Goal: Transaction & Acquisition: Purchase product/service

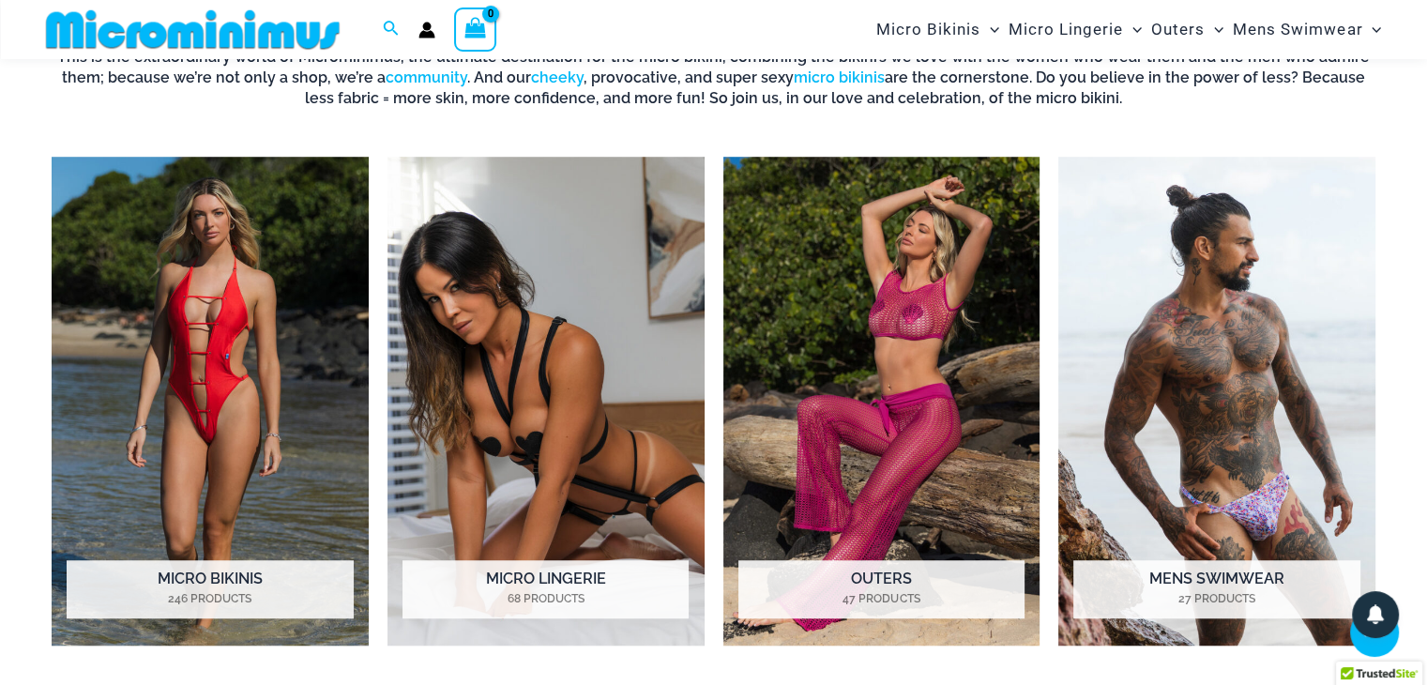
scroll to position [1363, 0]
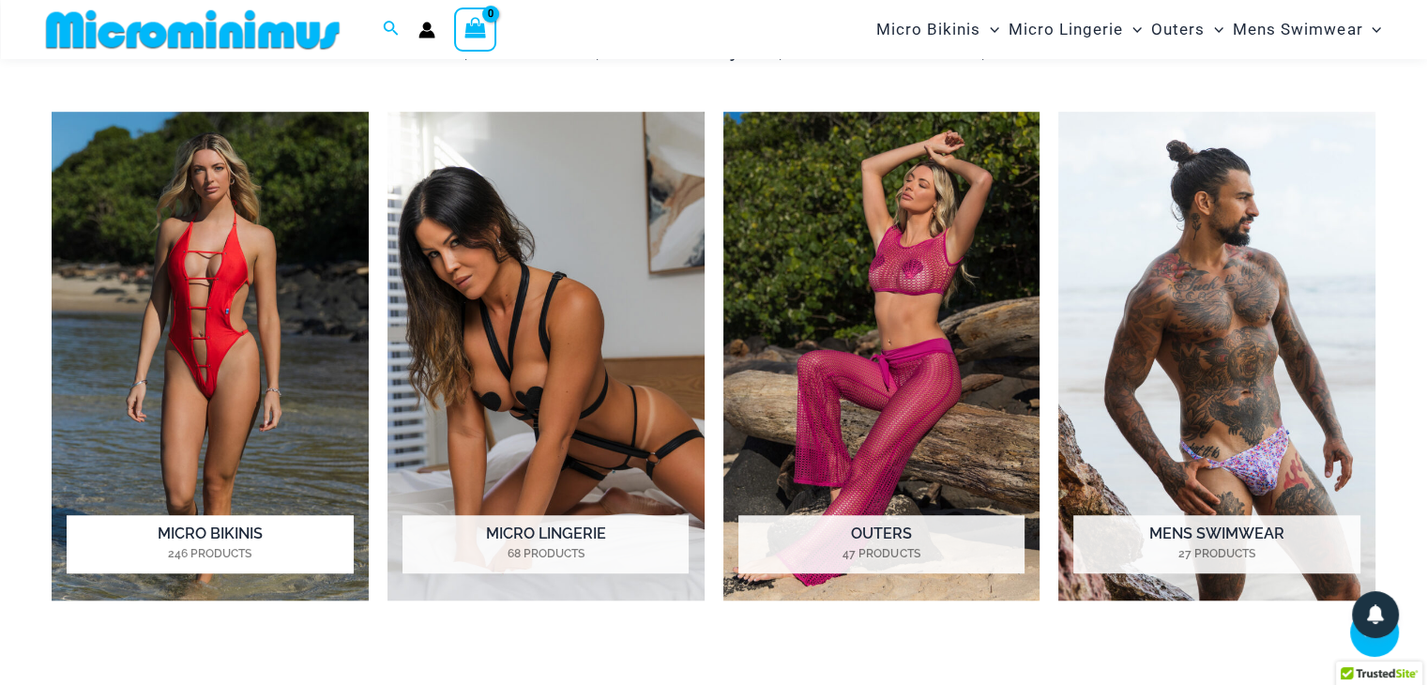
click at [244, 264] on img "Visit product category Micro Bikinis" at bounding box center [210, 356] width 317 height 489
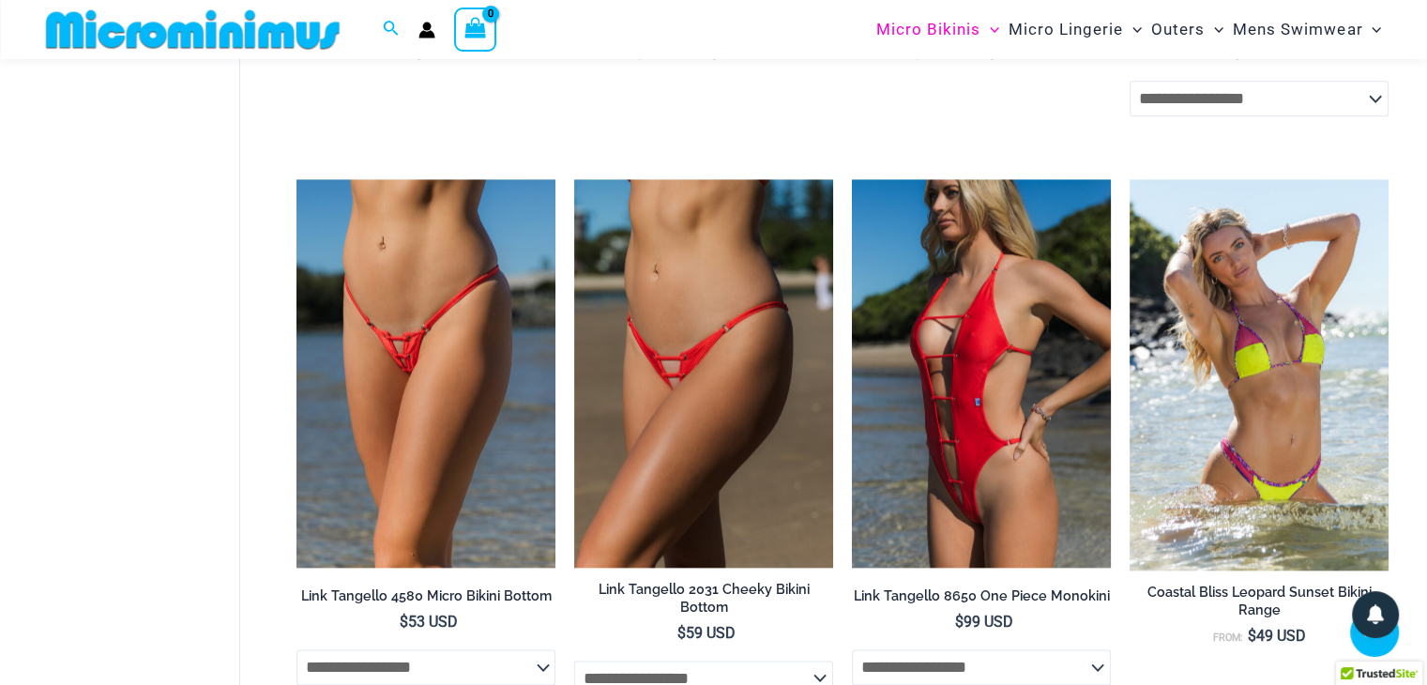
scroll to position [2150, 0]
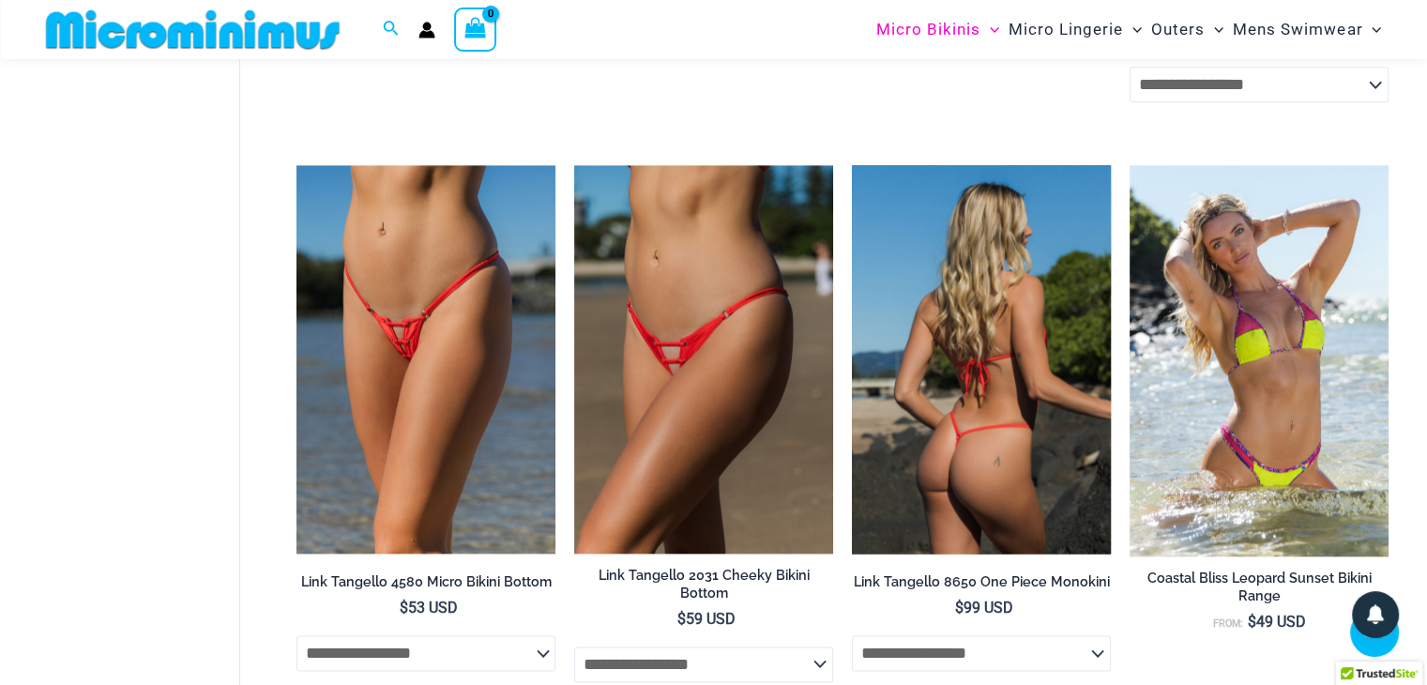
click at [948, 453] on img at bounding box center [981, 359] width 259 height 388
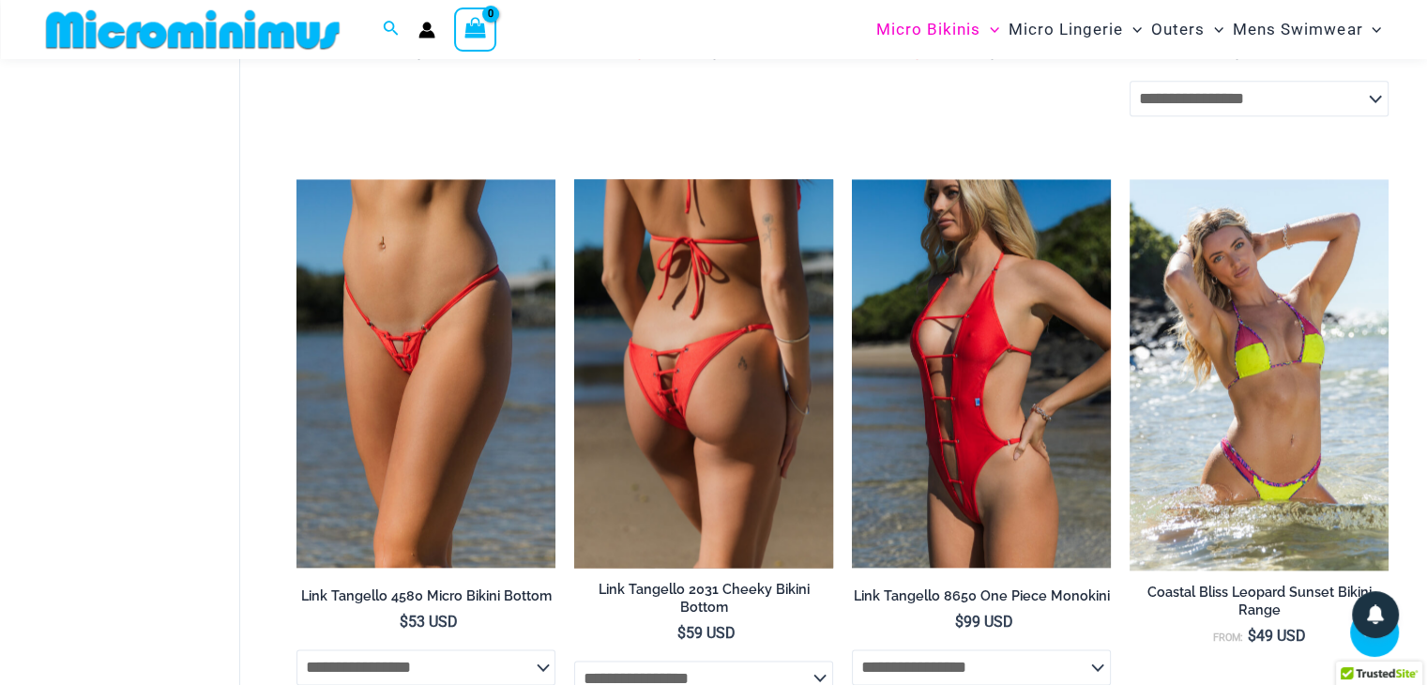
click at [656, 407] on img at bounding box center [703, 373] width 259 height 388
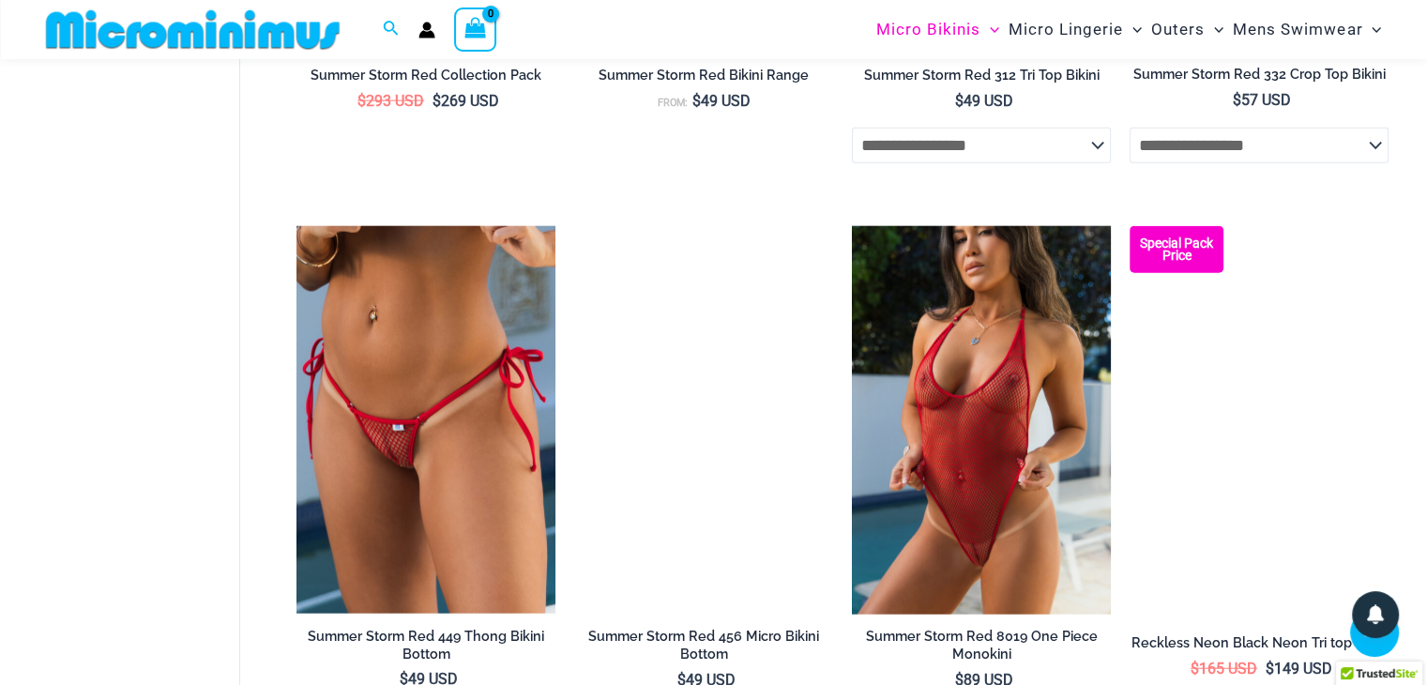
scroll to position [4448, 0]
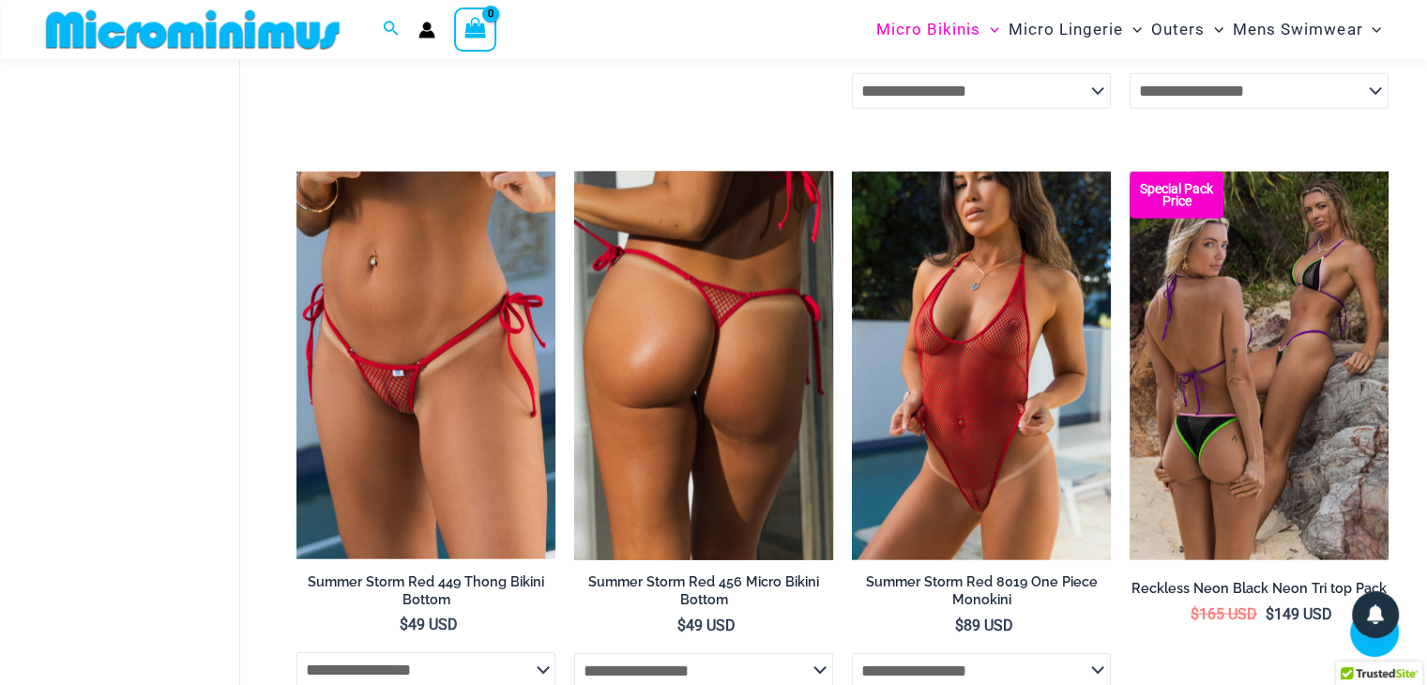
click at [733, 404] on img at bounding box center [703, 366] width 259 height 388
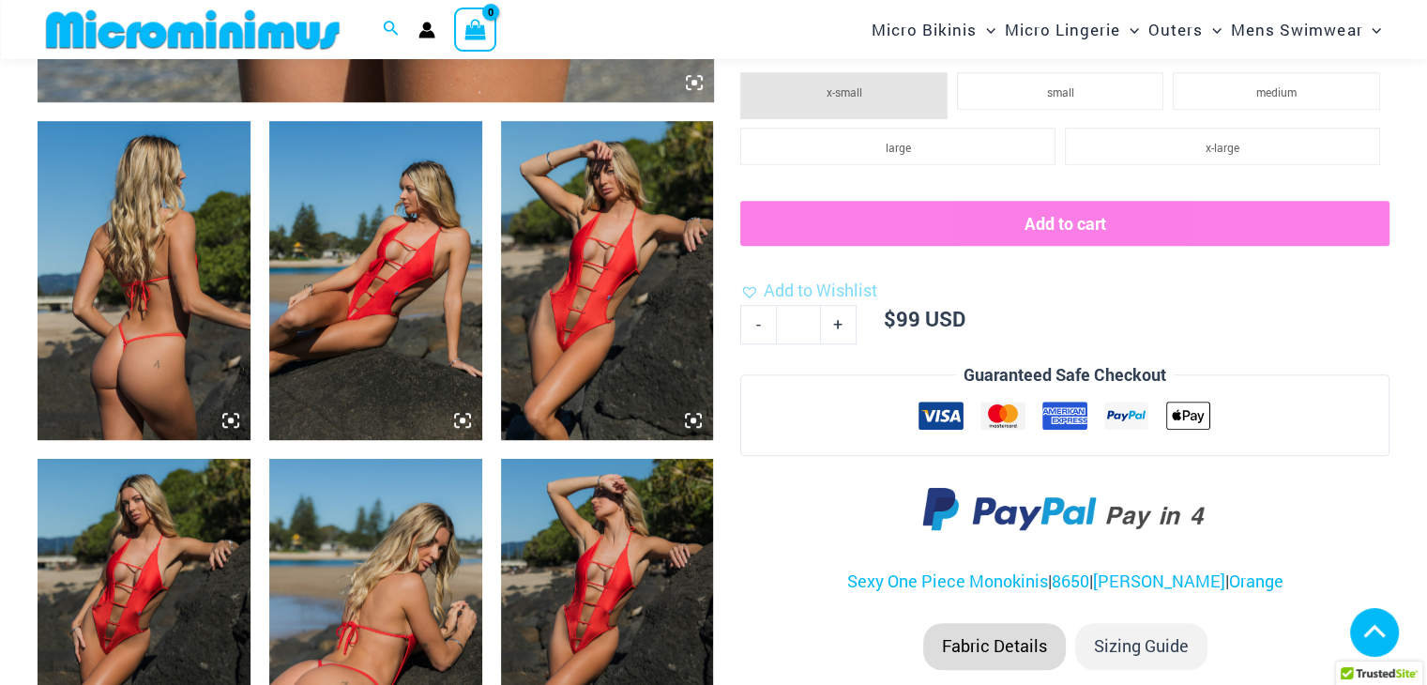
scroll to position [1115, 0]
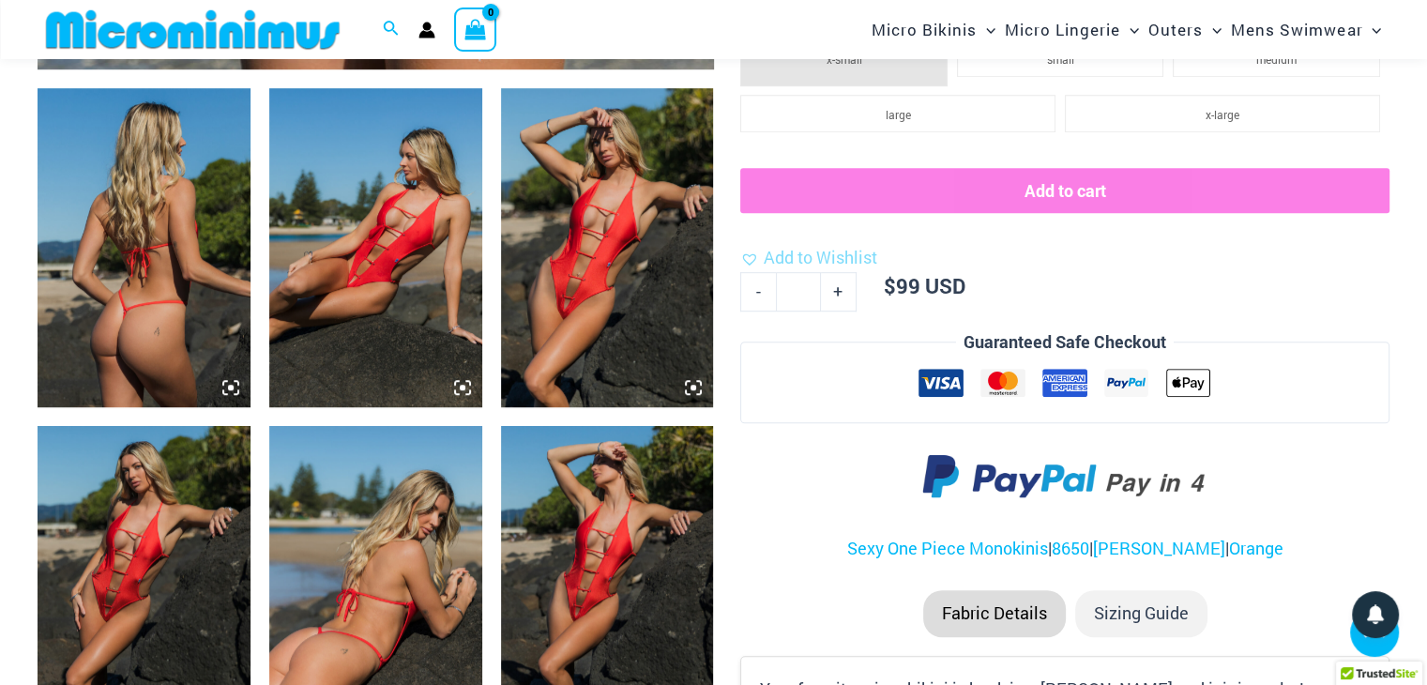
click at [608, 204] on img at bounding box center [607, 247] width 213 height 319
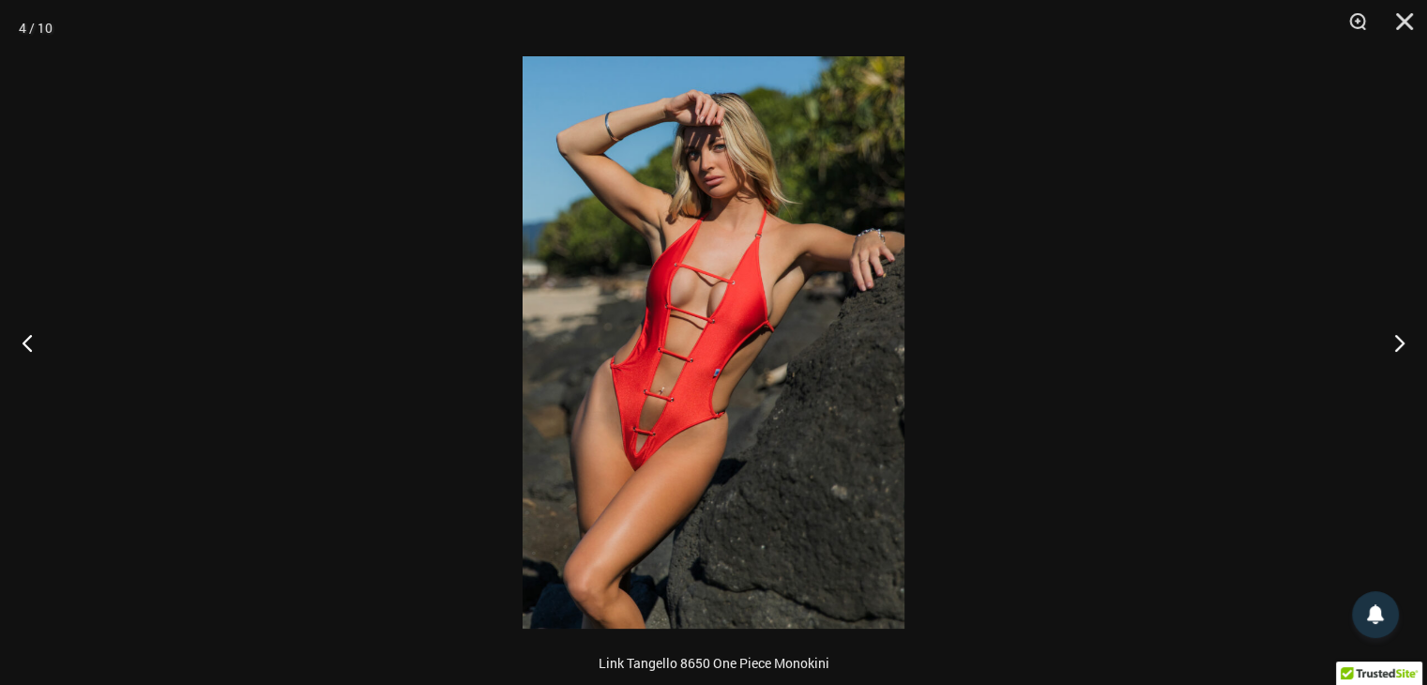
click at [706, 183] on img at bounding box center [713, 342] width 382 height 572
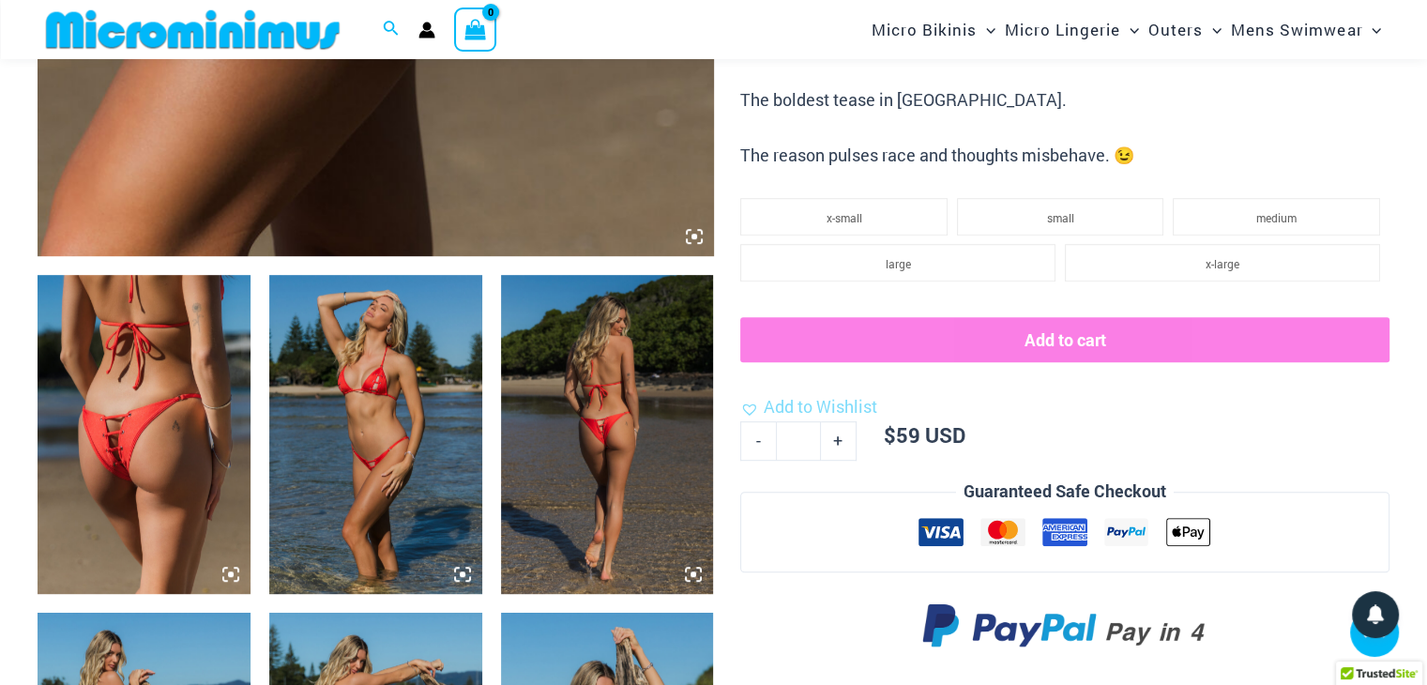
scroll to position [933, 0]
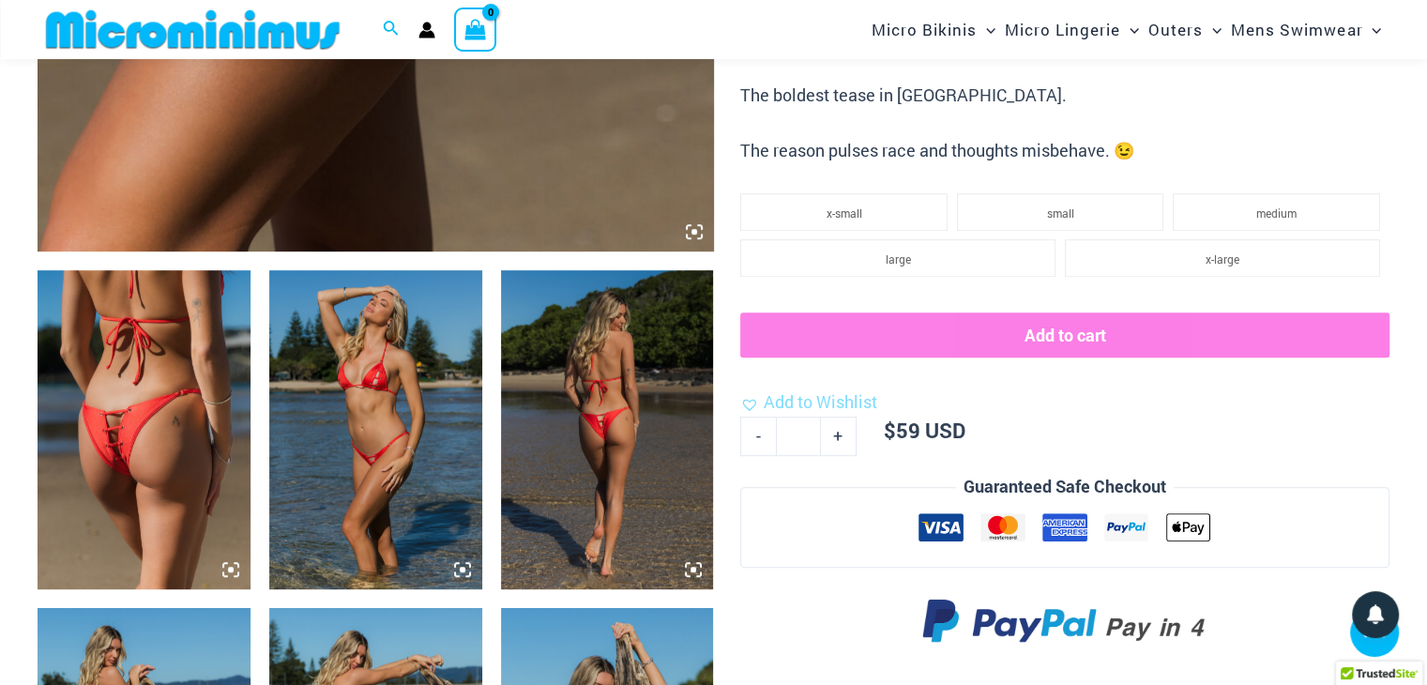
click at [531, 451] on img at bounding box center [607, 429] width 213 height 319
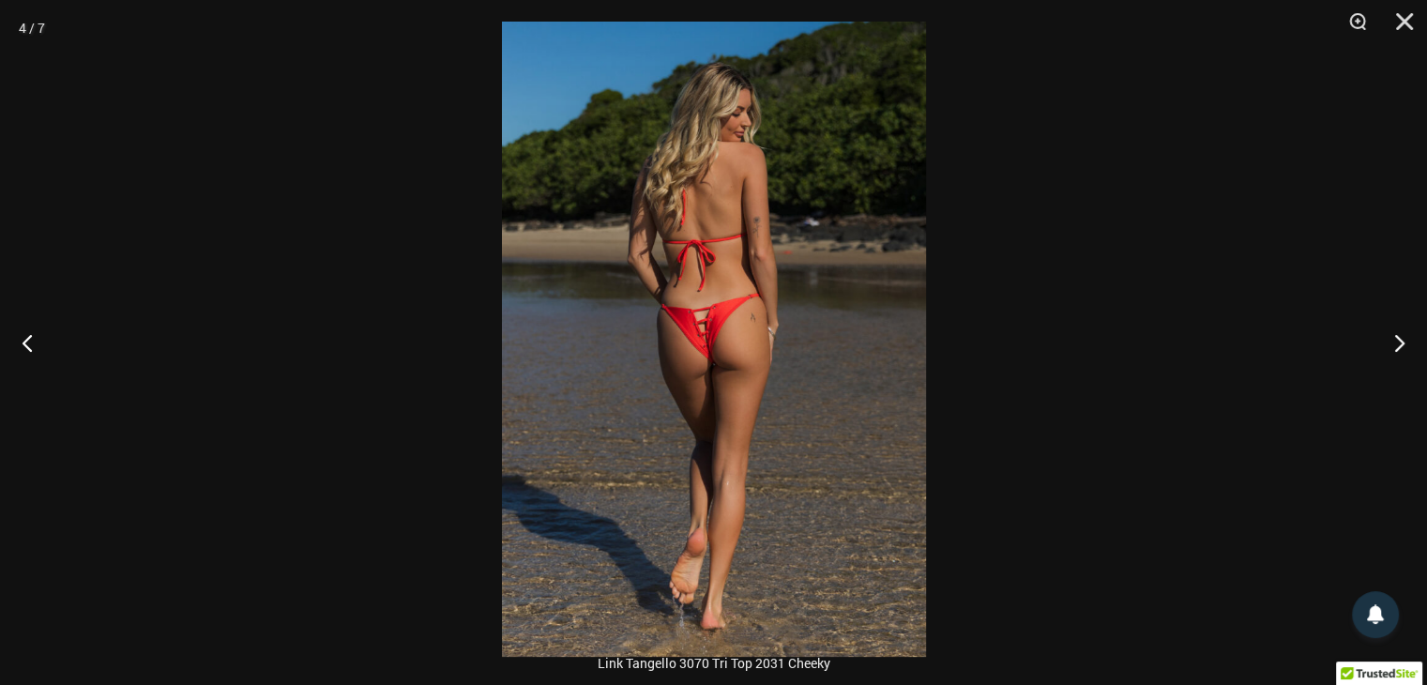
click at [696, 371] on img at bounding box center [714, 339] width 424 height 635
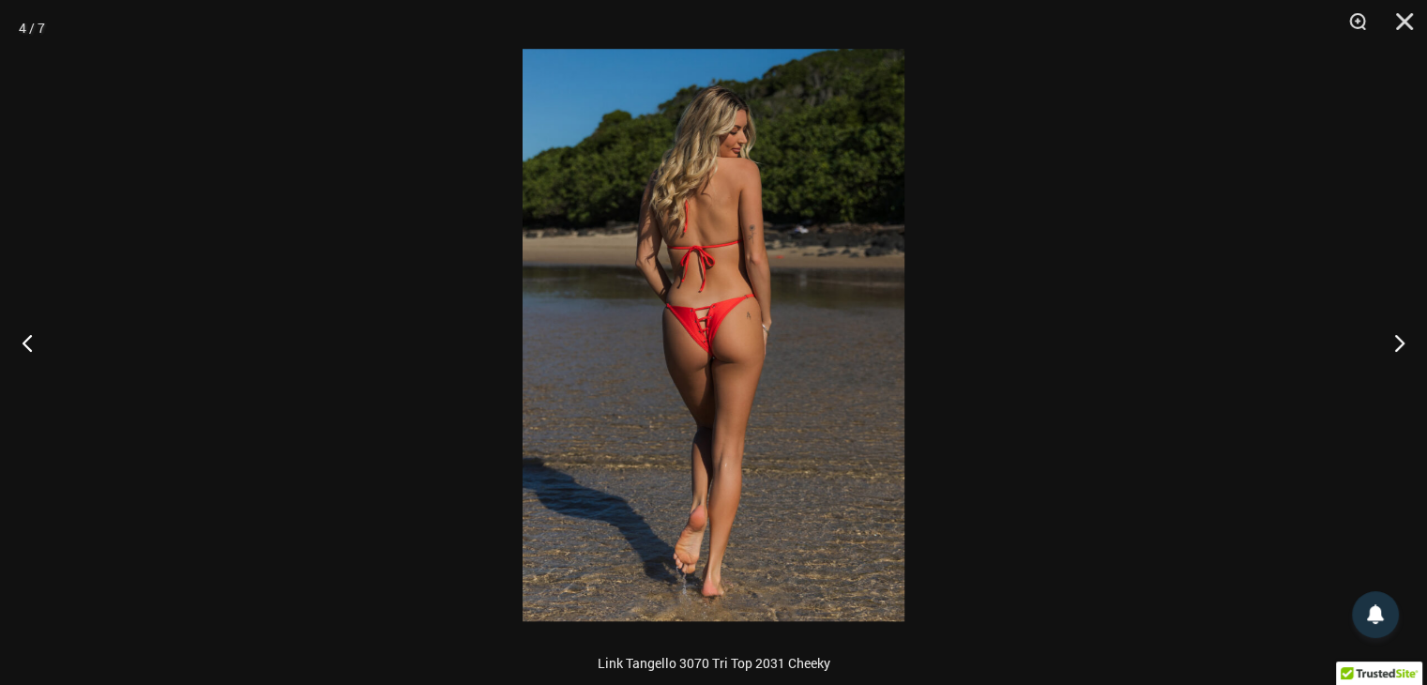
click at [709, 333] on img at bounding box center [713, 335] width 382 height 572
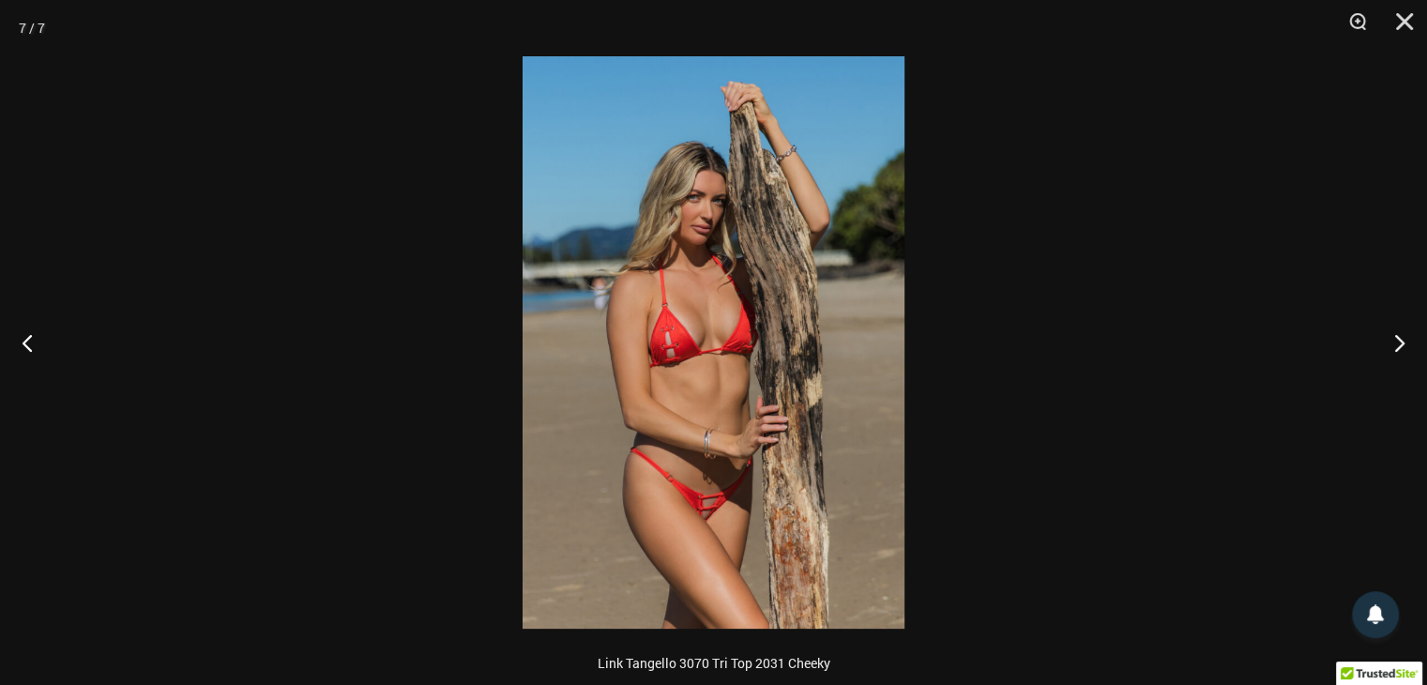
click at [697, 511] on img at bounding box center [713, 342] width 382 height 572
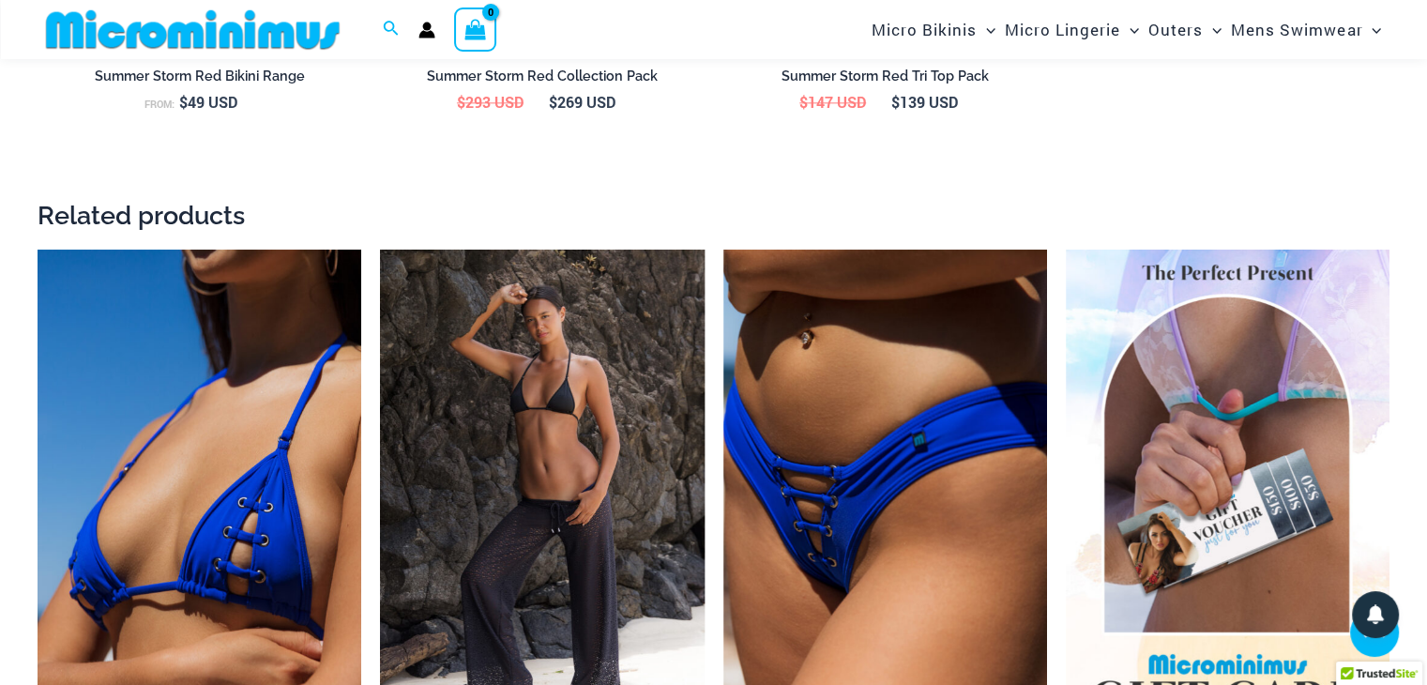
scroll to position [2976, 0]
